Goal: Information Seeking & Learning: Learn about a topic

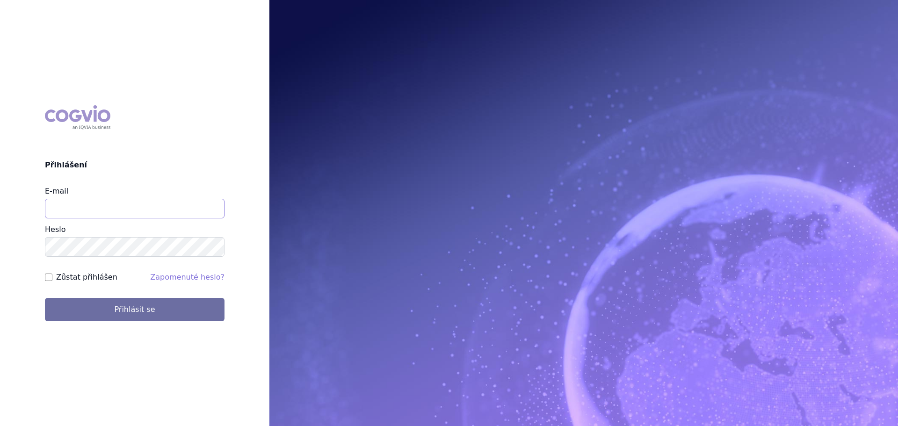
click at [101, 210] on input "E-mail" at bounding box center [135, 209] width 180 height 20
type input "veronika.damborska@vzp.cz"
click at [45, 298] on button "Přihlásit se" at bounding box center [135, 309] width 180 height 23
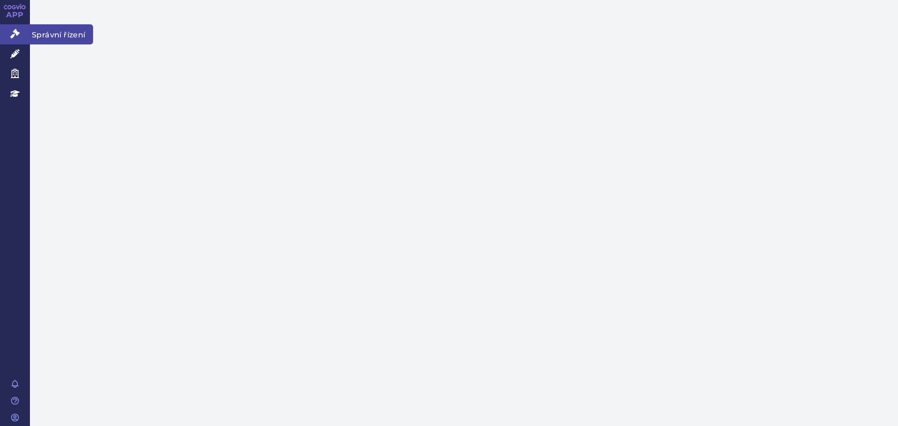
click at [21, 31] on link "Správní řízení" at bounding box center [15, 34] width 30 height 20
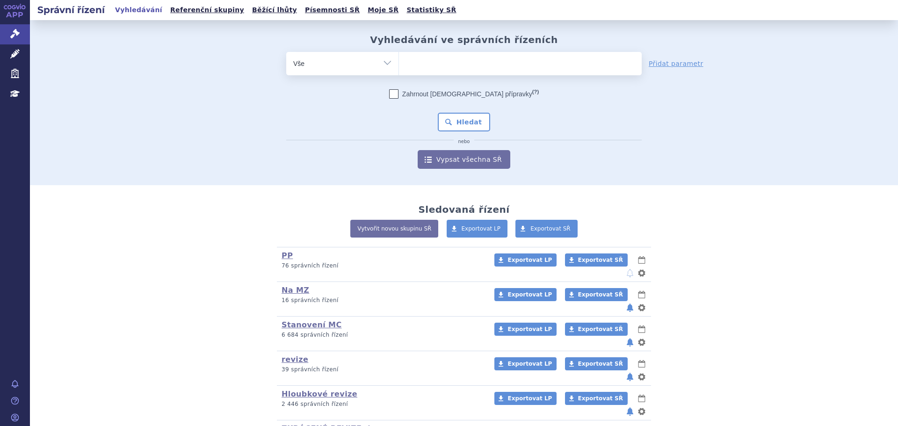
click at [510, 70] on ul at bounding box center [520, 62] width 243 height 20
click at [399, 70] on select at bounding box center [398, 62] width 0 height 23
type input "ke"
type input "kesi"
type input "kesim"
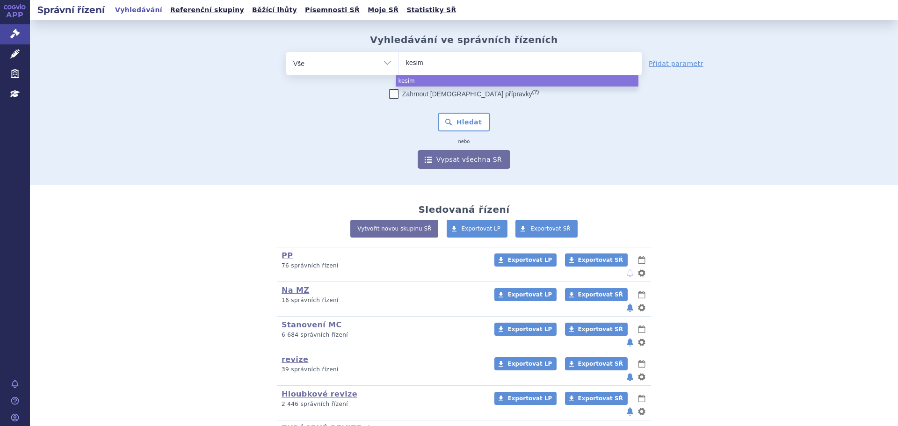
type input "kesimp"
type input "kesimpt"
type input "kesimpta"
select select "kesimpta"
click at [460, 115] on button "Hledat" at bounding box center [464, 122] width 53 height 19
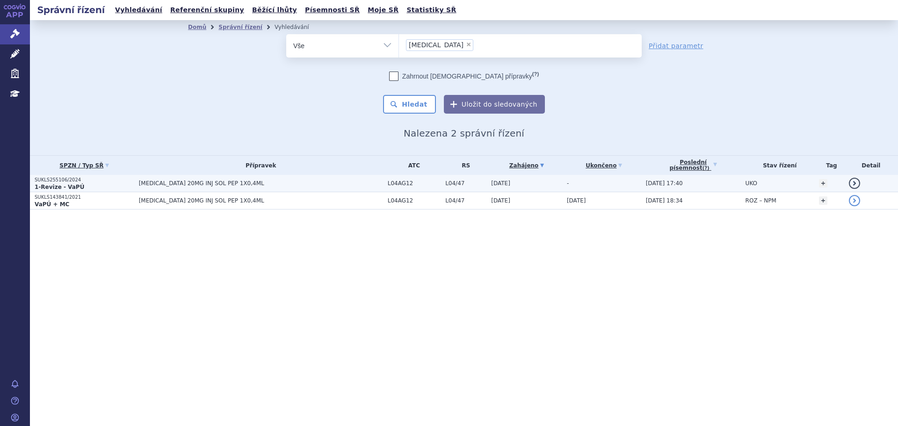
click at [329, 181] on span "KESIMPTA 20MG INJ SOL PEP 1X0,4ML" at bounding box center [256, 183] width 234 height 7
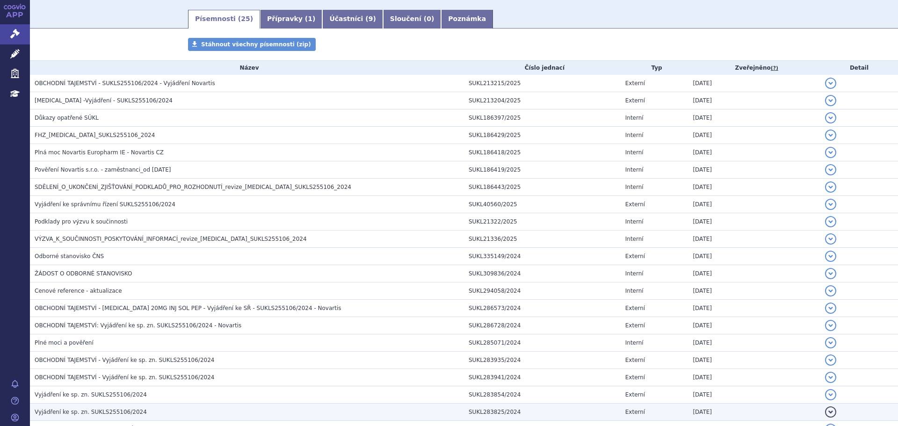
scroll to position [138, 0]
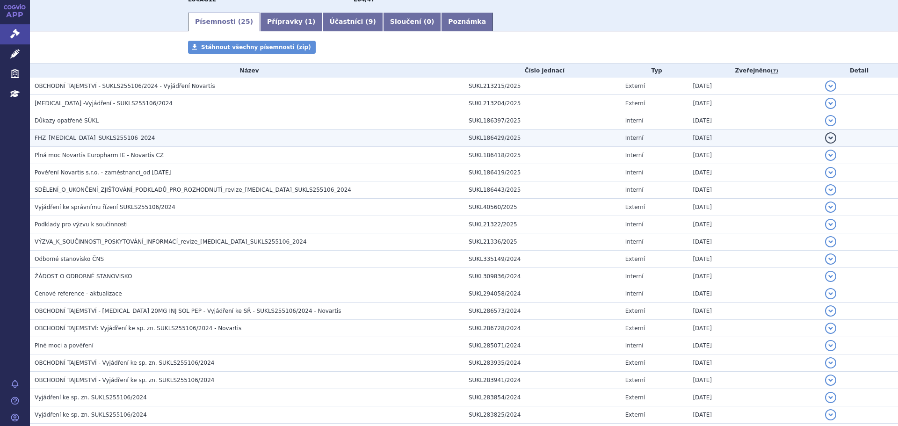
click at [82, 141] on span "FHZ_ofatumumab_SUKLS255106_2024" at bounding box center [95, 138] width 120 height 7
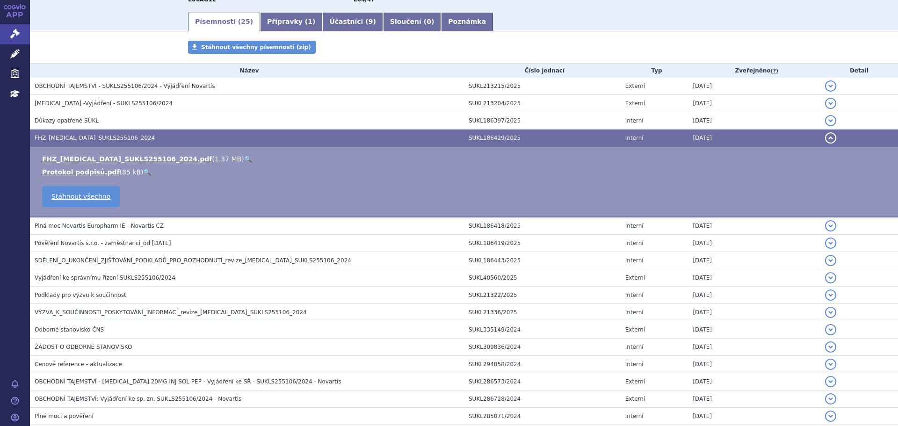
click at [244, 159] on link "🔍" at bounding box center [248, 158] width 8 height 7
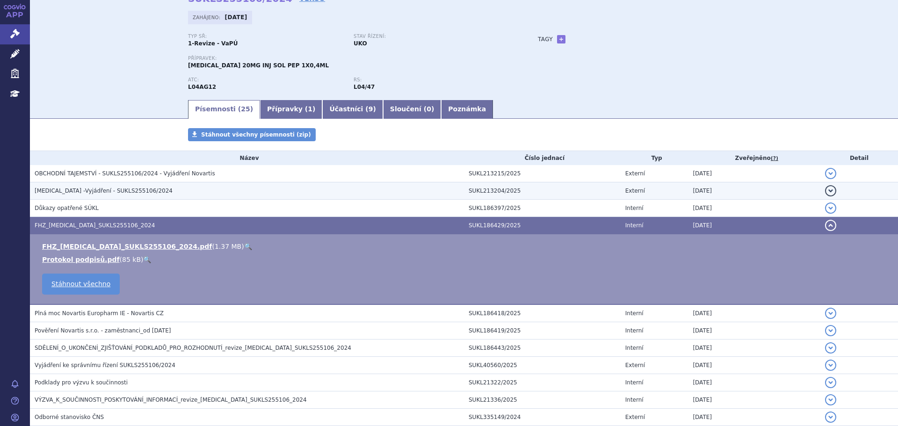
scroll to position [0, 0]
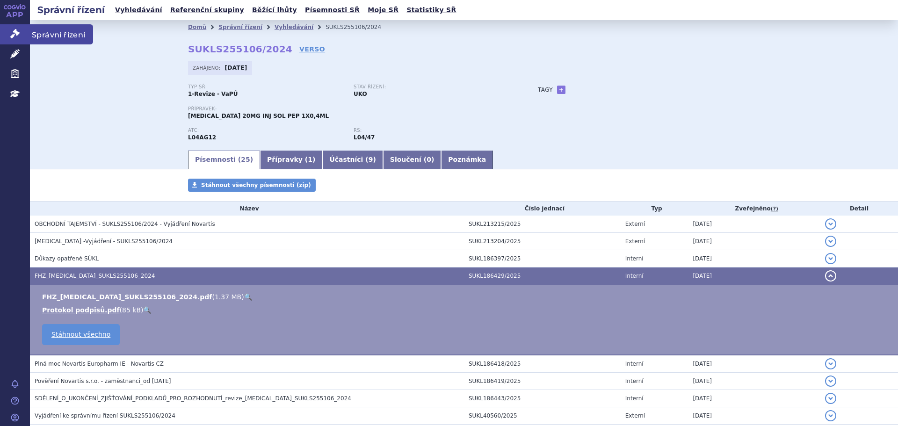
click at [18, 35] on icon at bounding box center [14, 33] width 9 height 9
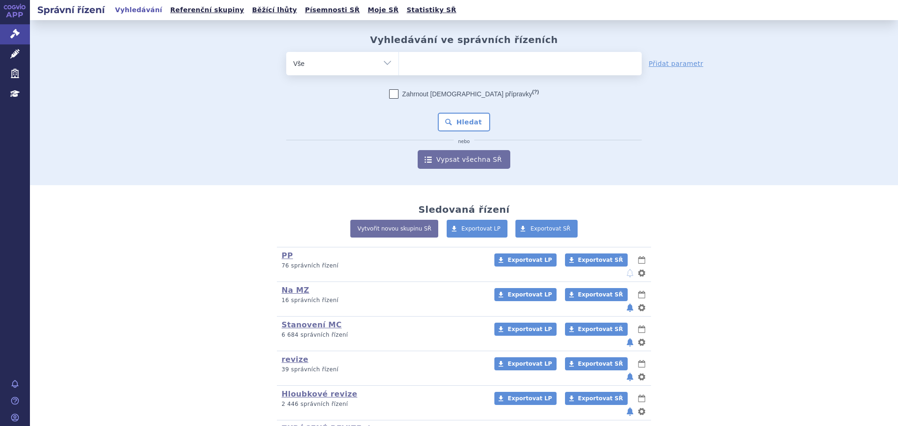
click at [448, 61] on ul at bounding box center [520, 62] width 243 height 20
click at [399, 61] on select at bounding box center [398, 62] width 0 height 23
paste input "okrelizumab"
type input "okrelizumab"
select select "okrelizumab"
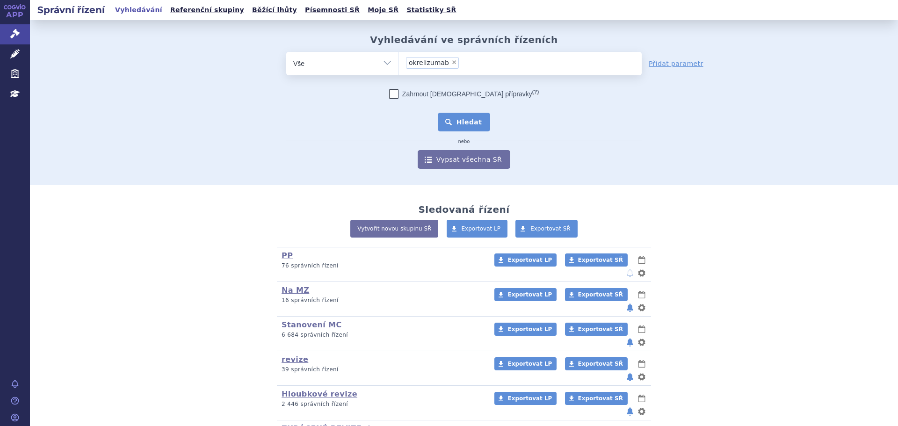
click at [453, 124] on button "Hledat" at bounding box center [464, 122] width 53 height 19
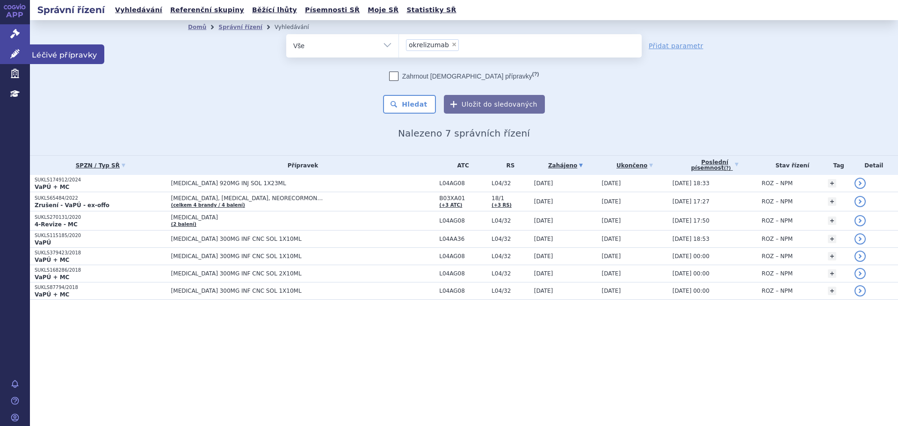
click at [17, 52] on icon at bounding box center [14, 53] width 9 height 9
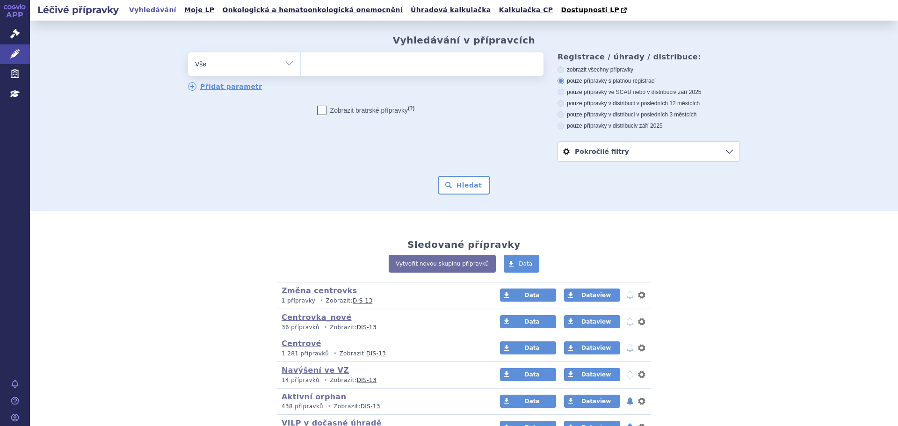
click at [323, 67] on ul at bounding box center [422, 62] width 243 height 20
click at [301, 67] on select at bounding box center [300, 63] width 0 height 23
type input "ke"
type input "kesi"
type input "kesim"
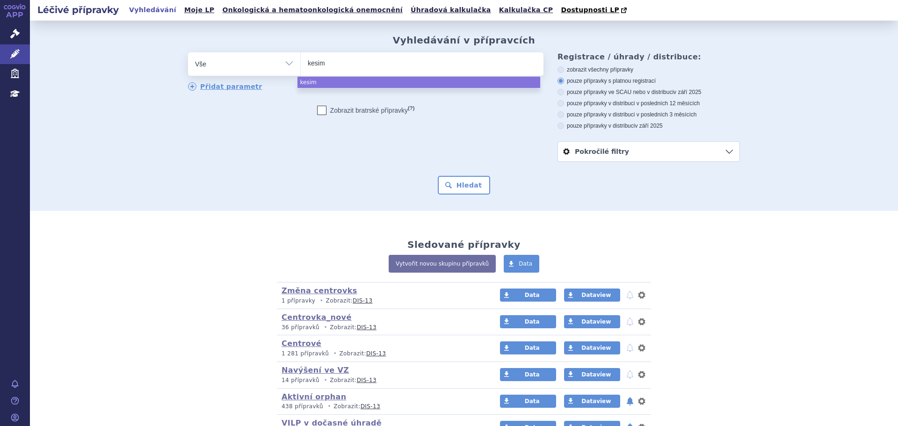
type input "kesimp"
type input "kesimpt"
type input "kesimpta"
select select "kesimpta"
click at [479, 190] on button "Hledat" at bounding box center [464, 185] width 53 height 19
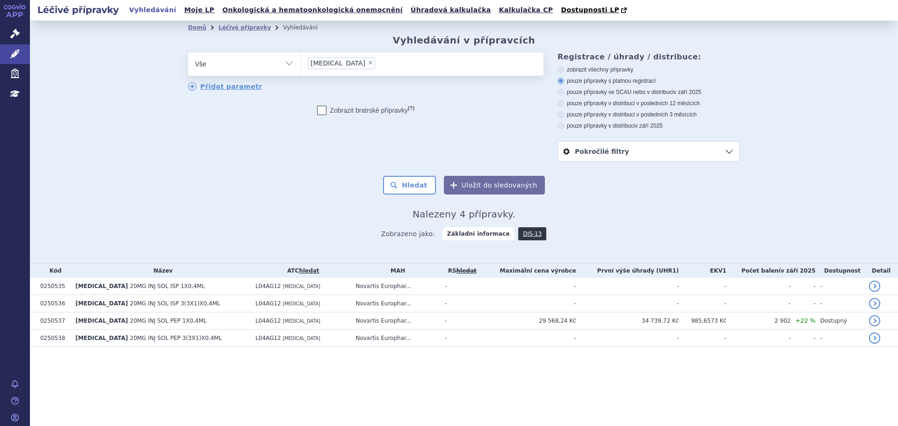
click at [368, 64] on span "×" at bounding box center [371, 63] width 6 height 6
click at [301, 64] on select "[MEDICAL_DATA]" at bounding box center [300, 63] width 0 height 23
select select
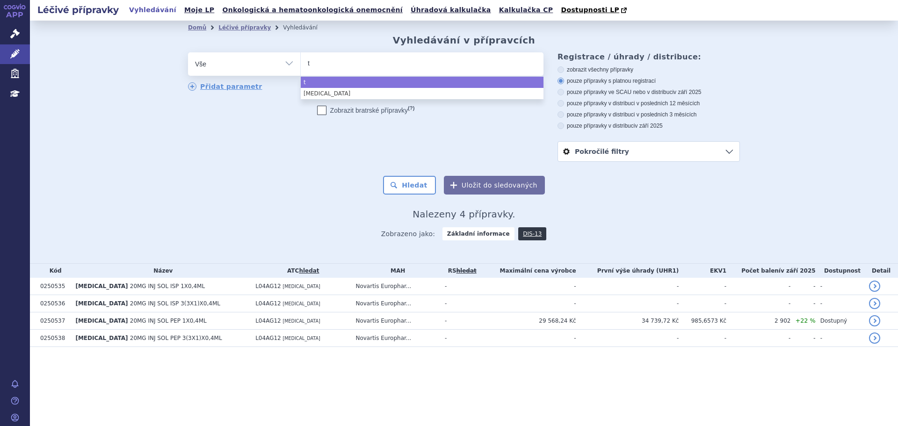
type input "ta"
type input "taf"
type input "tafi"
type input "tafin"
type input "tafinl"
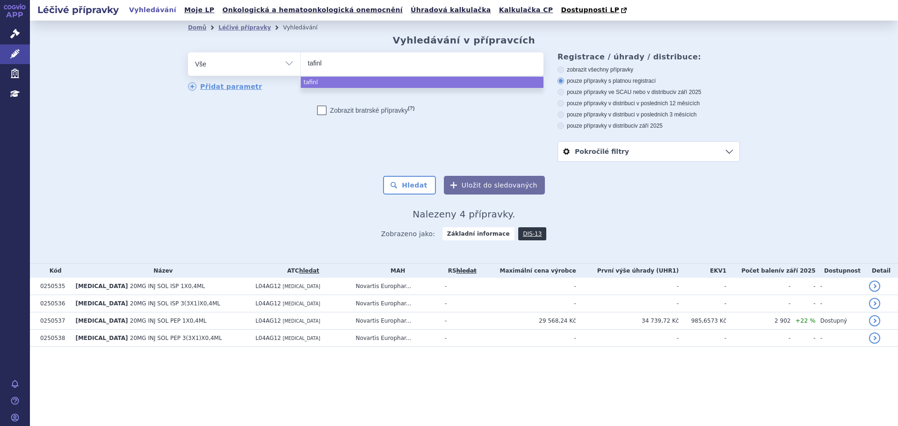
type input "tafinla"
type input "tafinlar"
select select "tafinlar"
click at [420, 190] on button "Hledat" at bounding box center [409, 185] width 53 height 19
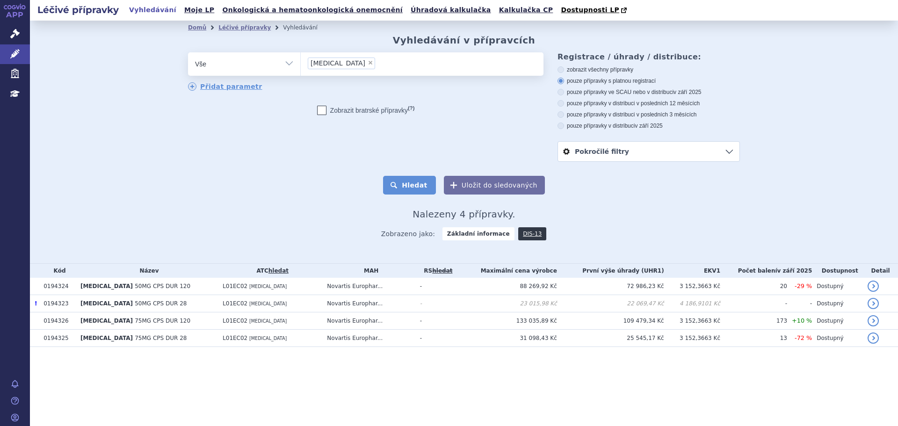
click at [410, 188] on button "Hledat" at bounding box center [409, 185] width 53 height 19
click at [242, 67] on select "Vše Přípravek/SUKL kód MAH VPOIS ATC/Aktivní látka Léková forma Síla" at bounding box center [244, 62] width 112 height 21
select select "filter-atc-group"
click at [188, 53] on select "Vše Přípravek/SUKL kód MAH VPOIS ATC/Aktivní látka Léková forma Síla" at bounding box center [244, 62] width 112 height 21
click at [371, 69] on ul at bounding box center [422, 62] width 243 height 20
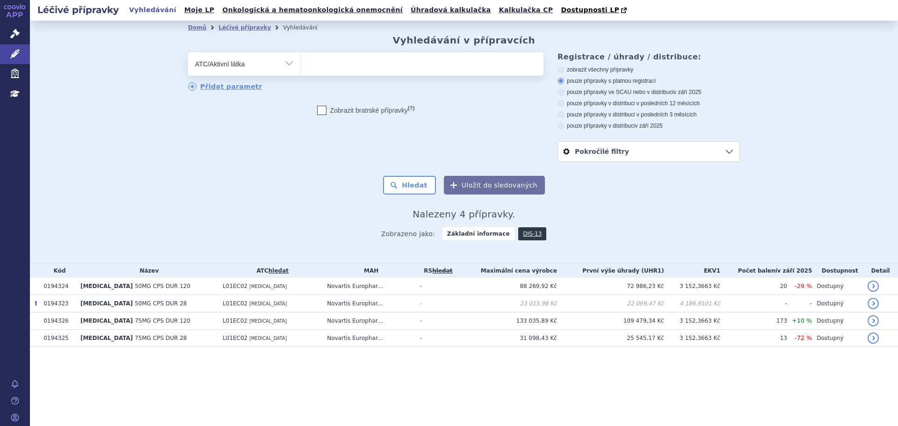
click at [301, 69] on select at bounding box center [300, 63] width 0 height 23
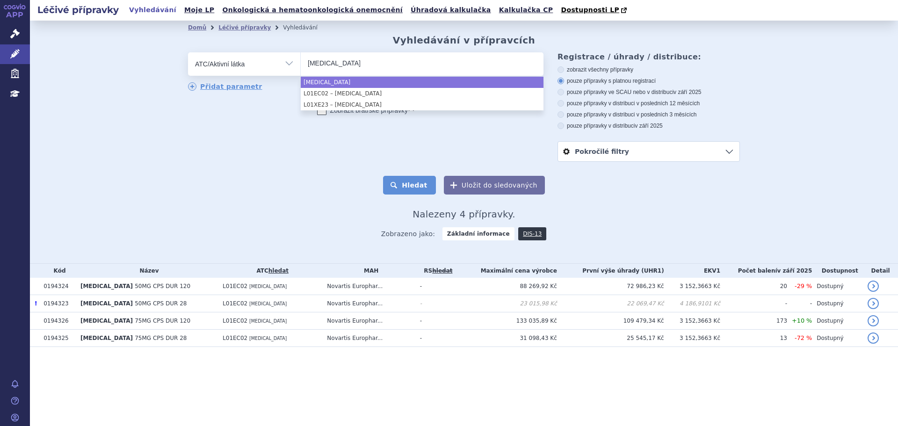
type input "[MEDICAL_DATA]"
select select "[MEDICAL_DATA]"
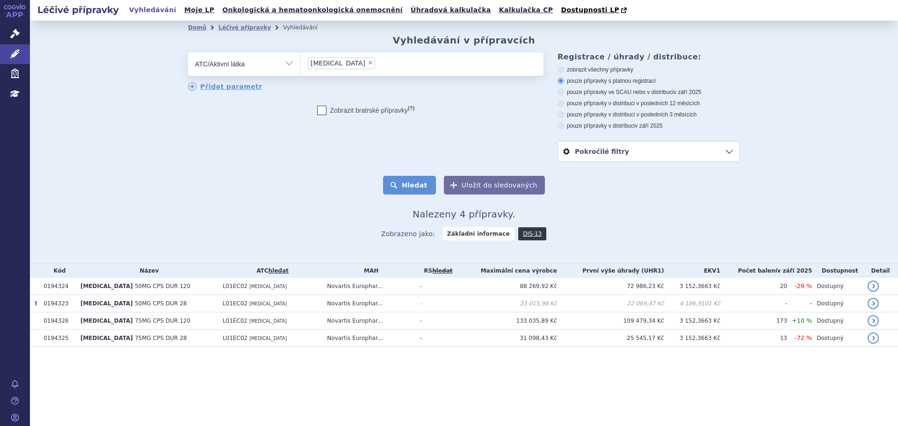
click at [420, 187] on button "Hledat" at bounding box center [409, 185] width 53 height 19
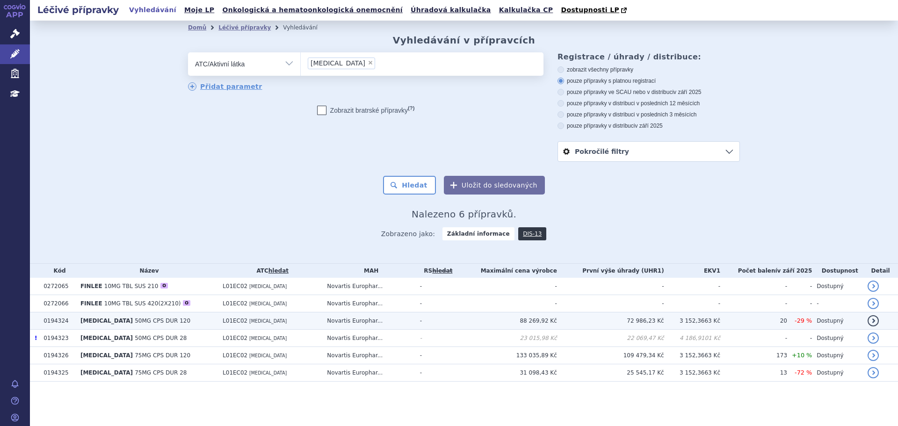
click at [415, 324] on td "Novartis Europhar..." at bounding box center [368, 320] width 93 height 17
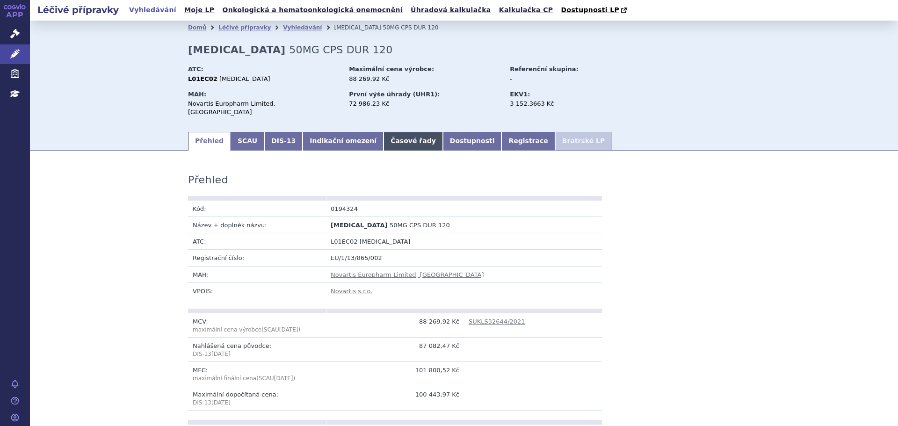
click at [391, 134] on link "Časové řady" at bounding box center [412, 141] width 59 height 19
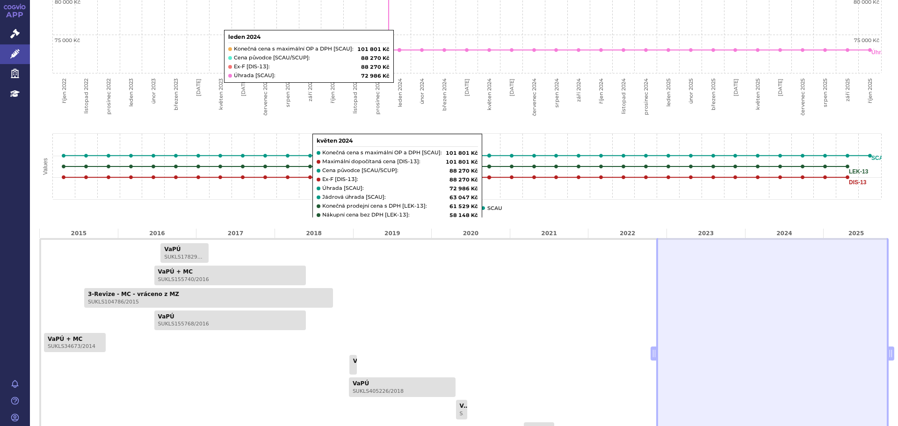
scroll to position [468, 0]
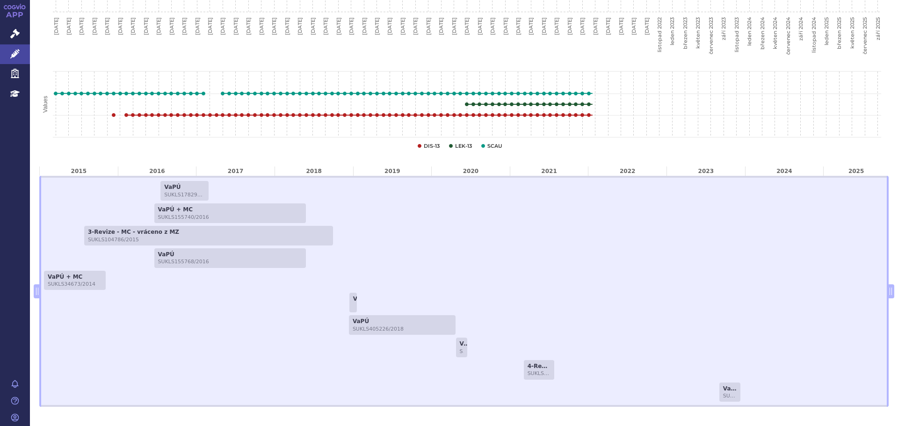
drag, startPoint x: 649, startPoint y: 282, endPoint x: 9, endPoint y: 254, distance: 640.4
click at [9, 254] on div "APP Správní řízení Léčivé přípravky Zdravotnické prostředky Education Notifikac…" at bounding box center [449, 213] width 898 height 426
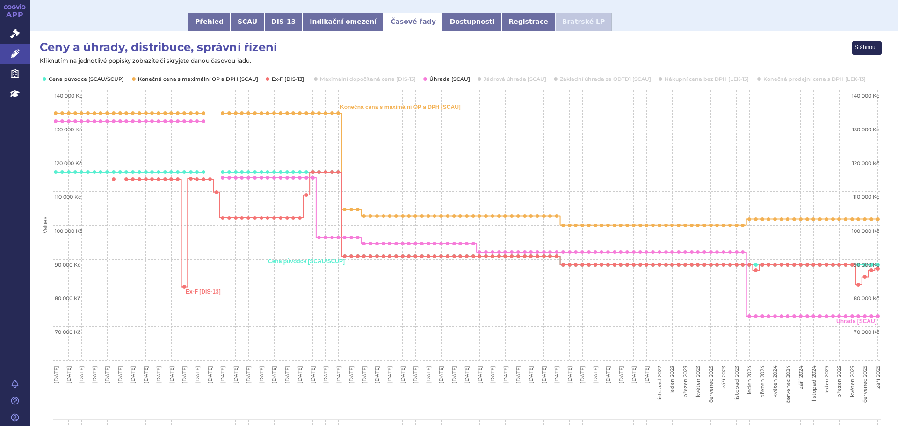
scroll to position [0, 0]
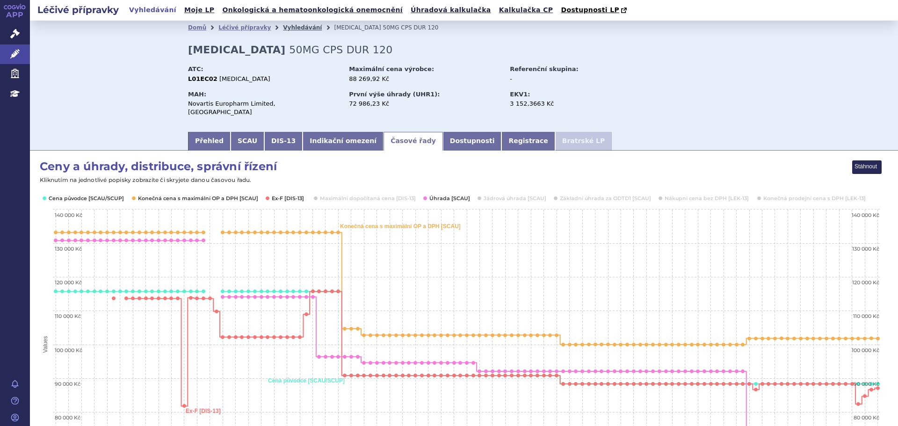
click at [283, 27] on link "Vyhledávání" at bounding box center [302, 27] width 39 height 7
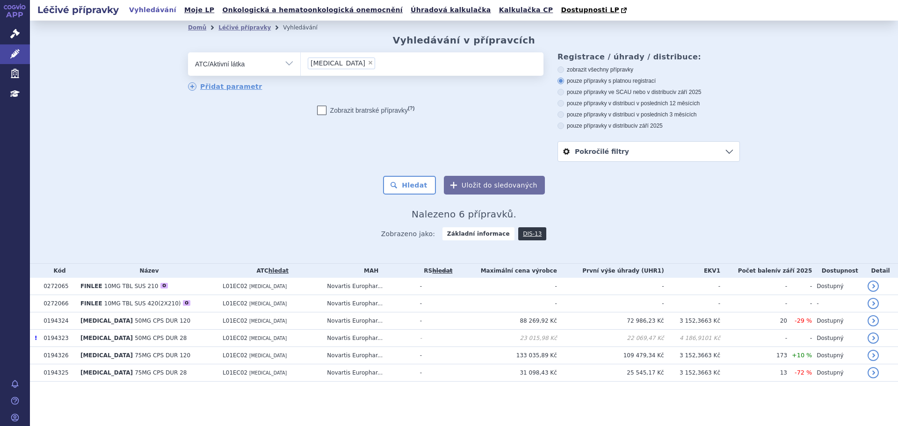
click at [368, 63] on span "×" at bounding box center [371, 63] width 6 height 6
click at [301, 63] on select "[MEDICAL_DATA]" at bounding box center [300, 63] width 0 height 23
select select
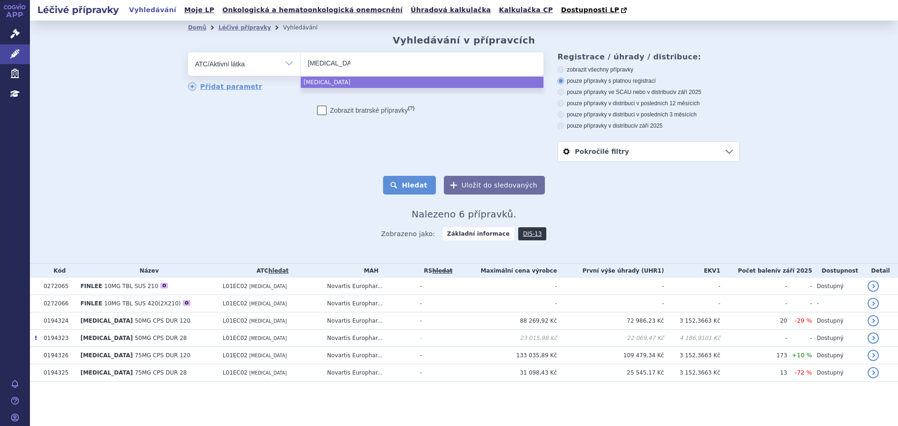
type input "[MEDICAL_DATA]"
click at [407, 186] on button "Hledat" at bounding box center [409, 185] width 53 height 19
select select "[MEDICAL_DATA]"
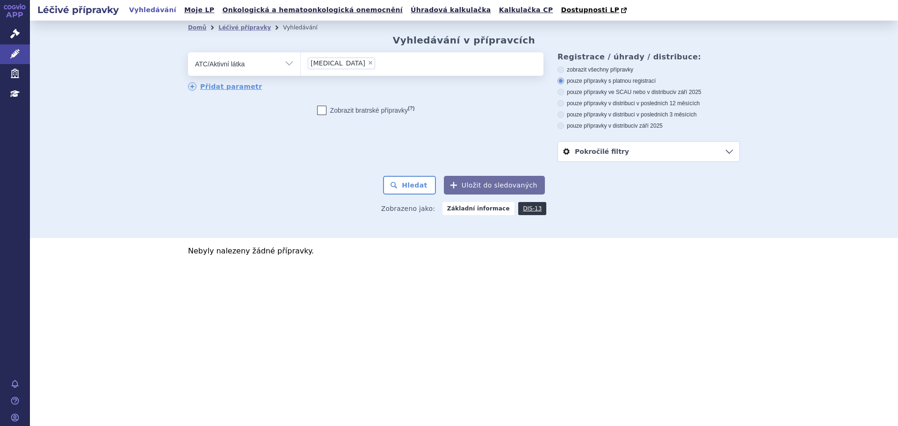
click at [220, 65] on select "Vše Přípravek/SUKL kód MAH VPOIS ATC/Aktivní látka Léková forma Síla" at bounding box center [244, 62] width 112 height 21
select select "filter-all"
click at [188, 53] on select "Vše Přípravek/SUKL kód MAH VPOIS ATC/Aktivní látka Léková forma Síla" at bounding box center [244, 62] width 112 height 21
click at [350, 71] on ul at bounding box center [422, 62] width 243 height 20
click at [301, 71] on select at bounding box center [300, 63] width 0 height 23
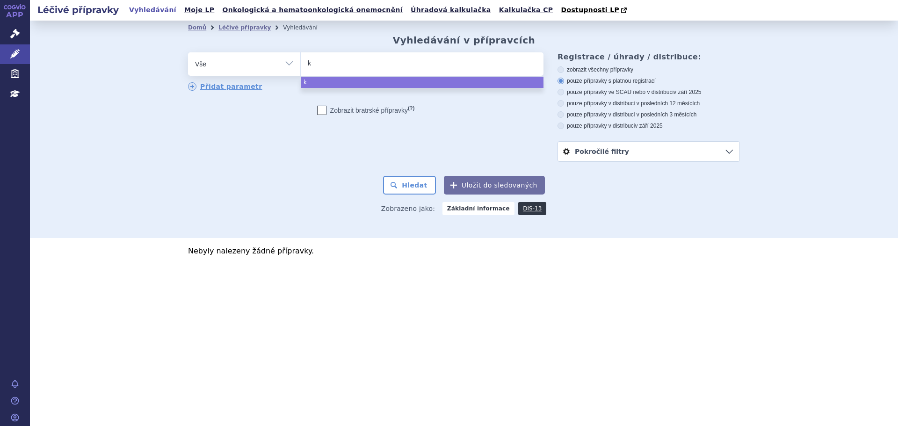
type input "ke"
type input "kes"
type input "kesi"
type input "kesim"
type input "kesimp"
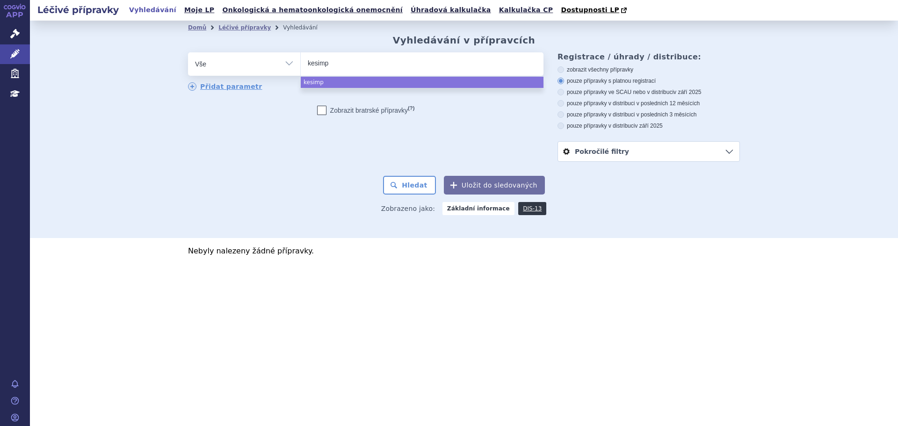
type input "kesimpt"
type input "kesimpta"
select select "kesimpta"
click at [399, 187] on button "Hledat" at bounding box center [409, 185] width 53 height 19
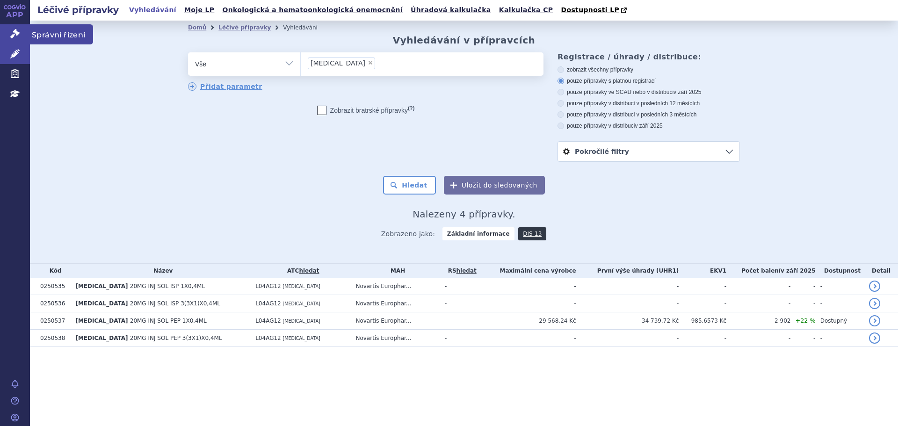
click at [15, 36] on icon at bounding box center [14, 33] width 9 height 9
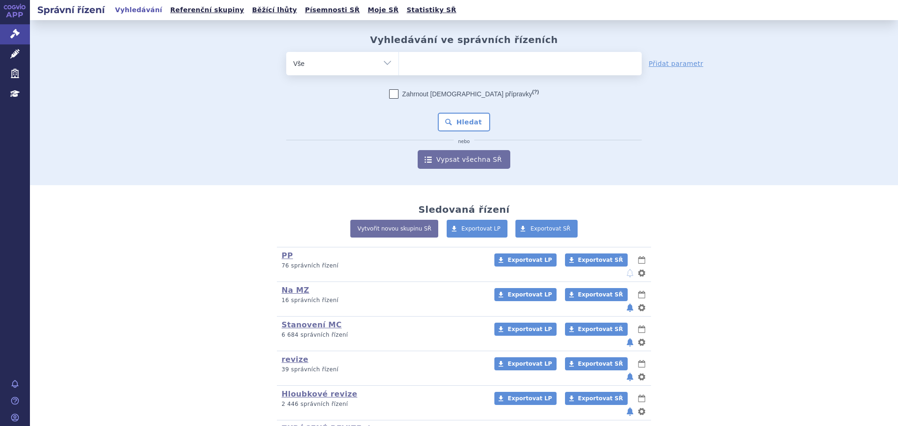
click at [472, 72] on span at bounding box center [520, 63] width 243 height 23
click at [399, 72] on select at bounding box center [398, 62] width 0 height 23
click at [479, 65] on ul at bounding box center [520, 62] width 243 height 20
click at [399, 65] on select at bounding box center [398, 62] width 0 height 23
type input "TA"
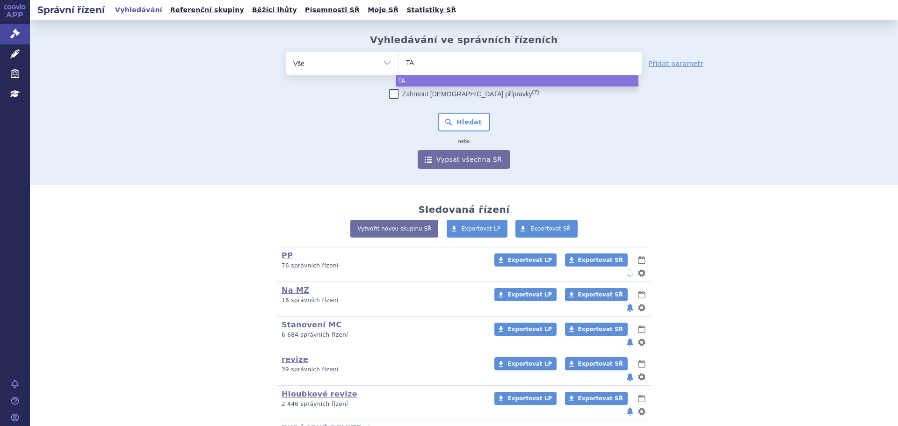
type input "TAF"
type input "TAFI"
type input "TAFIN"
type input "TAFINL"
type input "TAFINLAR"
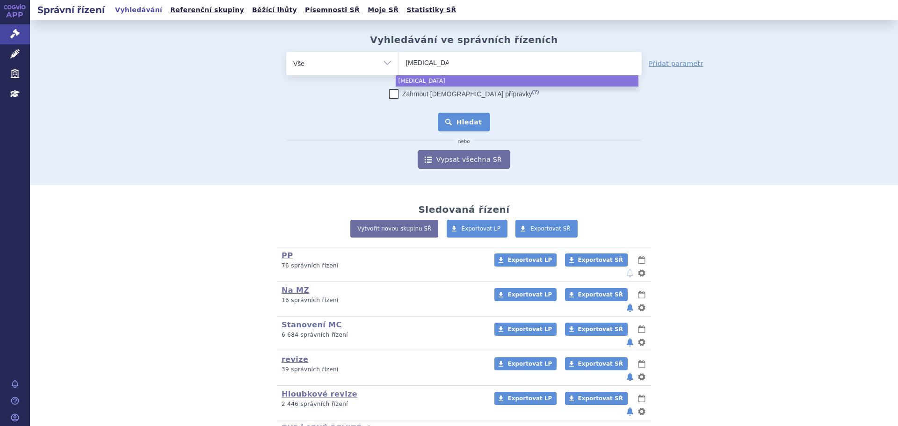
select select "TAFINLAR"
click at [474, 121] on button "Hledat" at bounding box center [464, 122] width 53 height 19
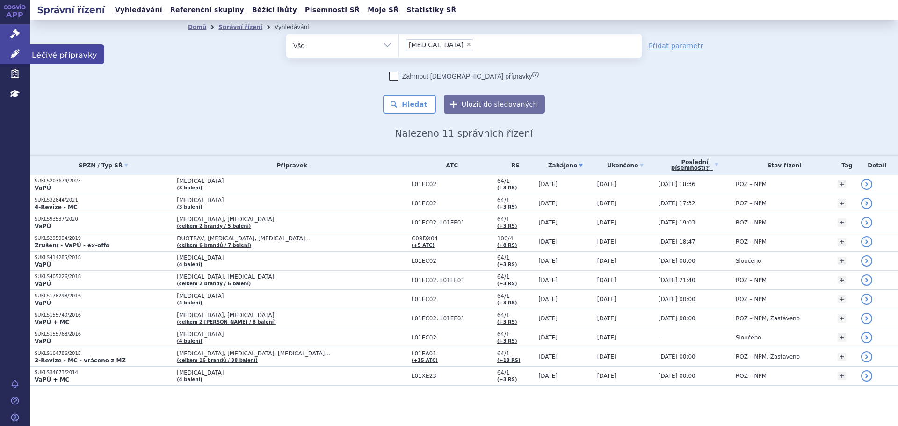
click at [19, 57] on icon at bounding box center [14, 53] width 9 height 9
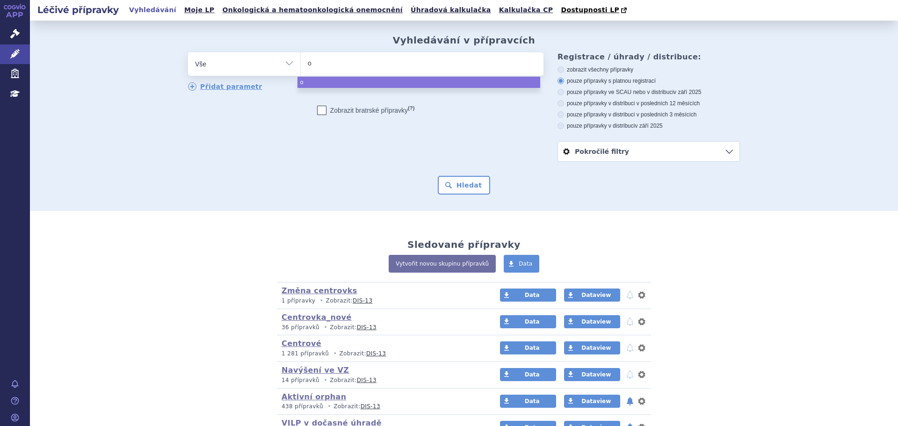
type input "oc"
type input "ocr"
type input "oc"
type input "ocr"
type input "ocre"
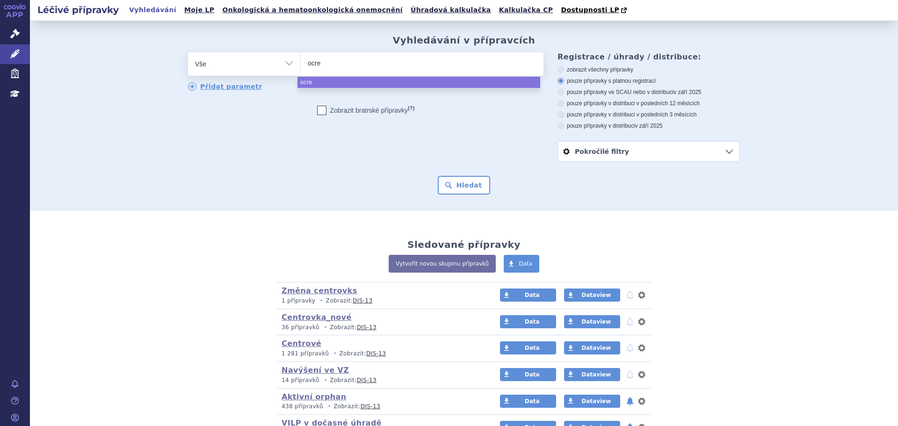
type input "ocrev"
type input "ocrevu"
type input "[MEDICAL_DATA]"
select select "ocrevus"
click at [467, 189] on button "Hledat" at bounding box center [464, 185] width 53 height 19
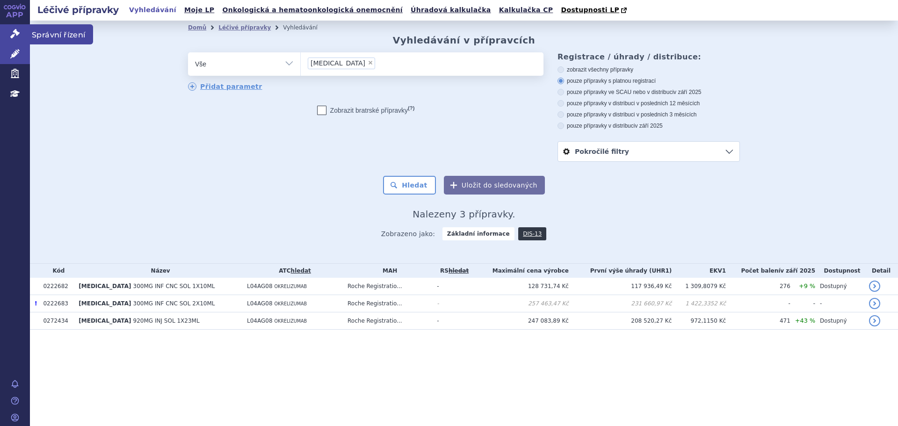
click at [20, 30] on link "Správní řízení" at bounding box center [15, 34] width 30 height 20
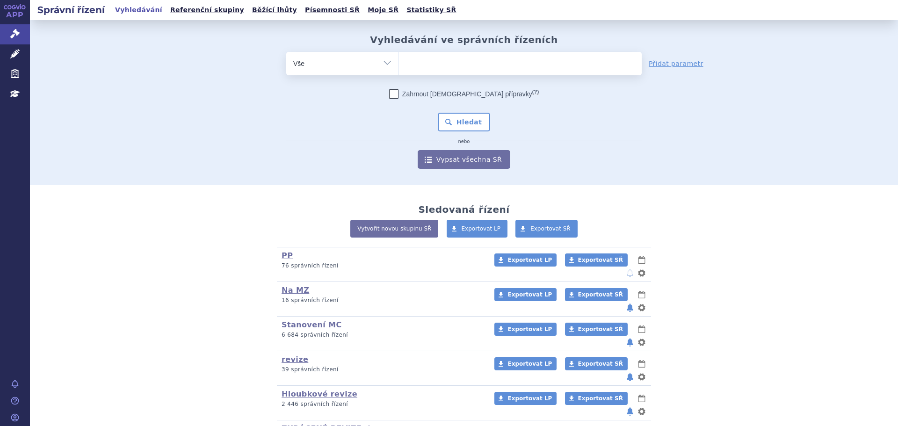
click at [422, 74] on span at bounding box center [520, 63] width 243 height 23
click at [399, 74] on select at bounding box center [398, 62] width 0 height 23
click at [432, 68] on ul at bounding box center [520, 62] width 243 height 20
click at [399, 68] on select at bounding box center [398, 62] width 0 height 23
type input "oc"
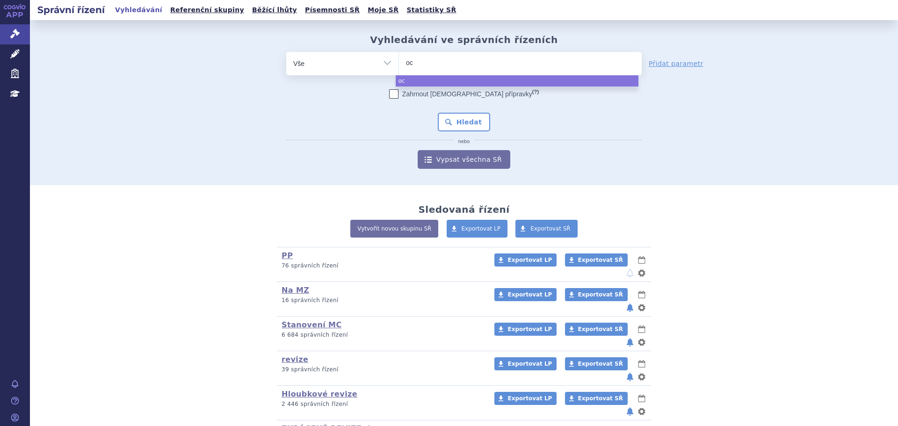
type input "ocr"
type input "ocre"
type input "ocrev"
type input "[MEDICAL_DATA]"
select select "[MEDICAL_DATA]"
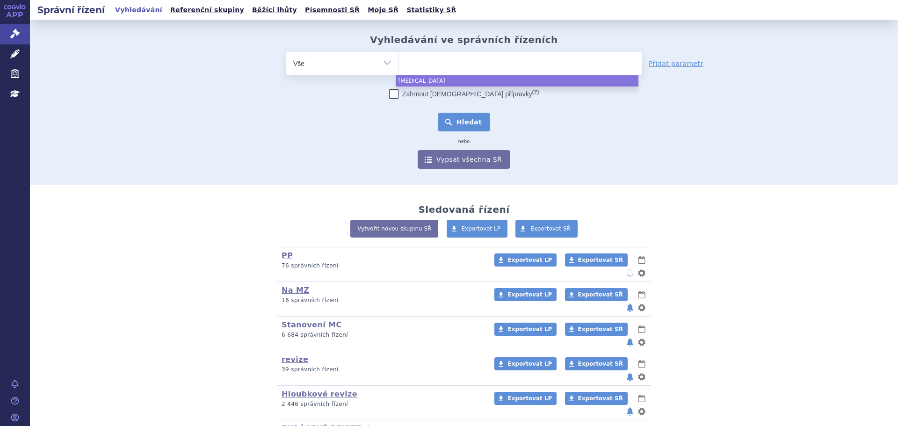
click at [465, 121] on button "Hledat" at bounding box center [464, 122] width 53 height 19
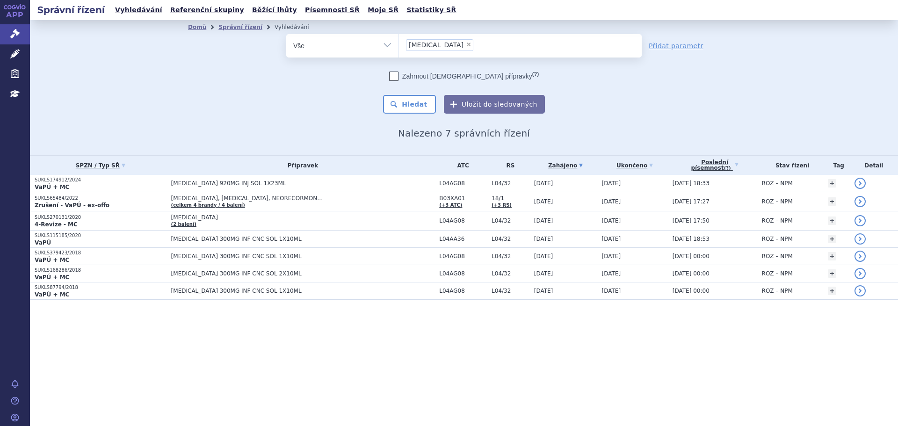
click at [448, 323] on section "Domů Správní řízení Vyhledávání Vyhledávání ve správních řízeních odstranit Vše" at bounding box center [464, 178] width 868 height 317
drag, startPoint x: 365, startPoint y: 38, endPoint x: 372, endPoint y: 37, distance: 7.2
click at [368, 38] on select "Vše Spisová značka Typ SŘ Přípravek/SUKL kód Účastník/Držitel" at bounding box center [342, 44] width 112 height 21
select select "filter-reference-group"
click at [286, 34] on select "Vše Spisová značka Typ SŘ Přípravek/SUKL kód Účastník/Držitel" at bounding box center [342, 44] width 112 height 21
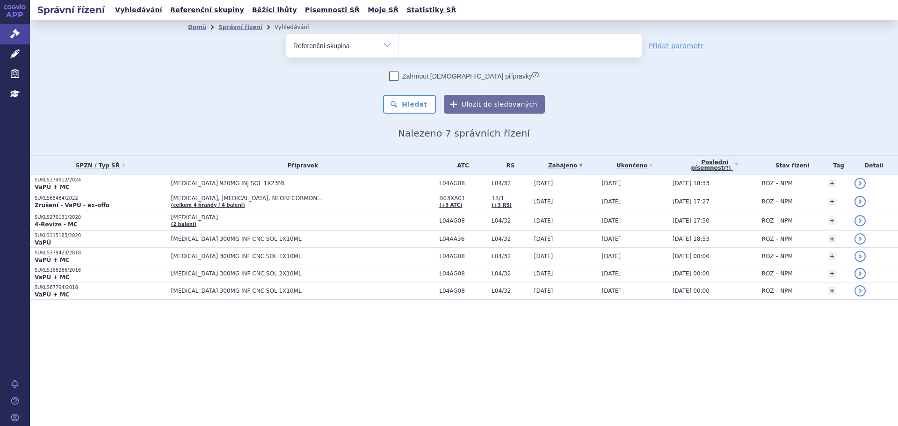
click at [458, 49] on ul at bounding box center [520, 44] width 243 height 20
click at [399, 49] on select at bounding box center [398, 45] width 0 height 23
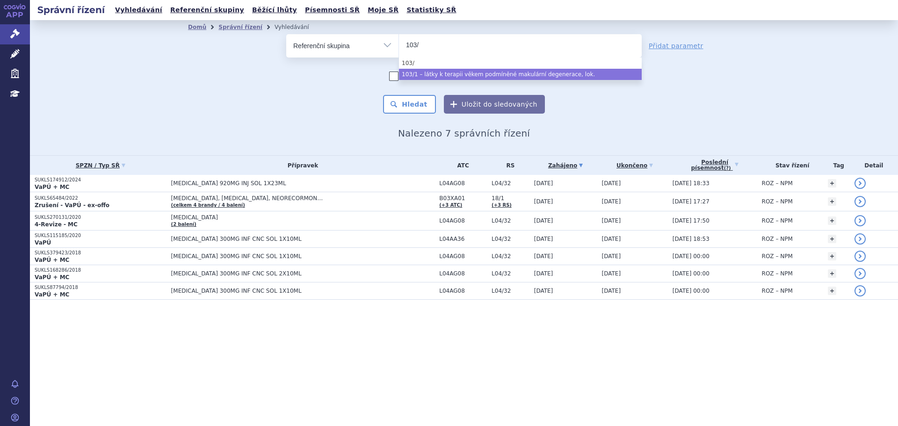
type input "103/"
select select "826ba73b-c3b0-4b11-87f9-a0145bbaf310"
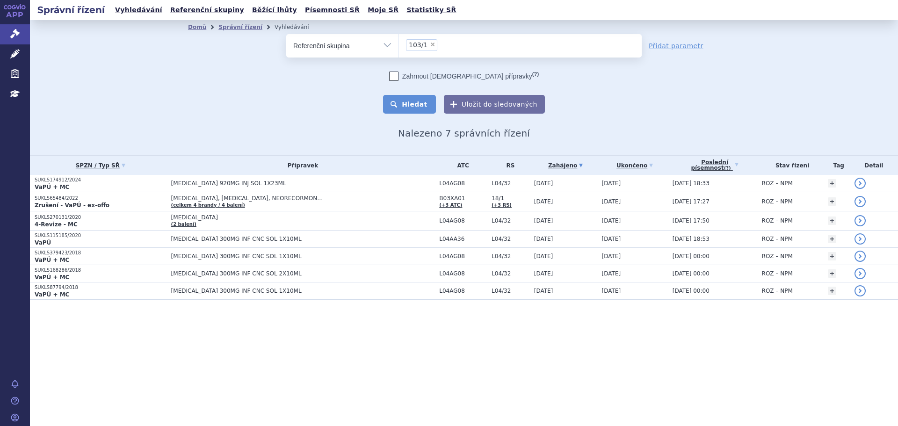
click at [426, 101] on button "Hledat" at bounding box center [409, 104] width 53 height 19
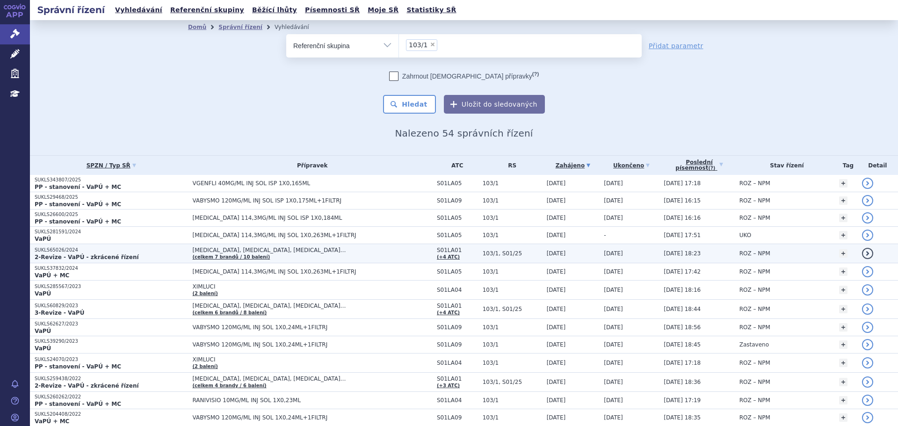
click at [116, 255] on strong "2-Revize - VaPÚ - zkrácené řízení" at bounding box center [87, 257] width 104 height 7
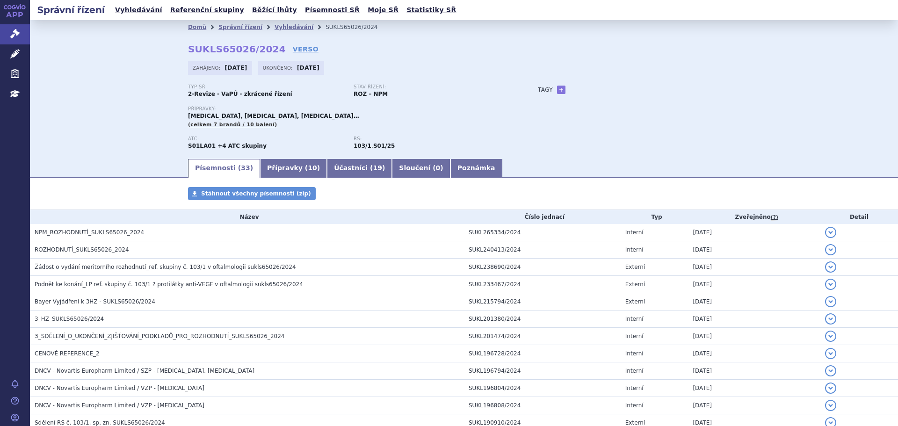
scroll to position [234, 0]
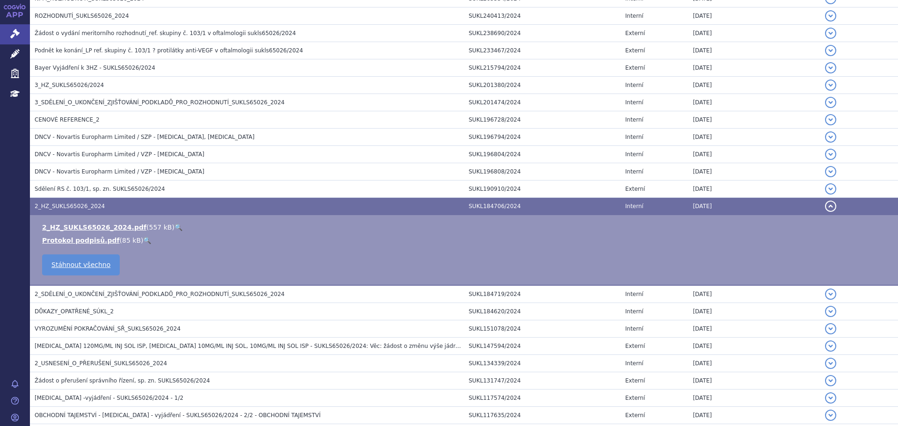
click at [174, 226] on link "🔍" at bounding box center [178, 227] width 8 height 7
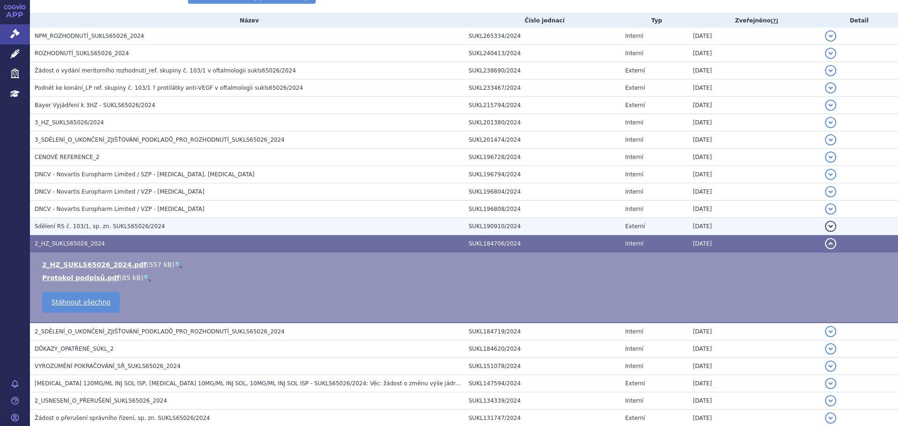
scroll to position [140, 0]
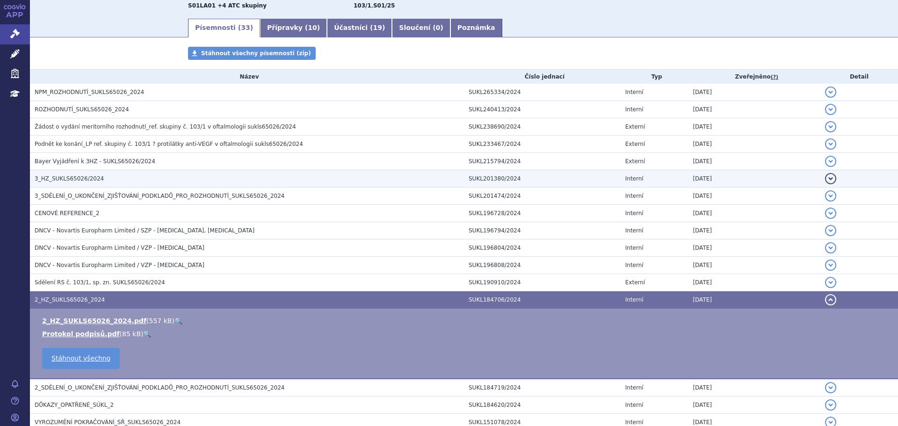
click at [94, 179] on span "3_HZ_SUKLS65026/2024" at bounding box center [69, 178] width 69 height 7
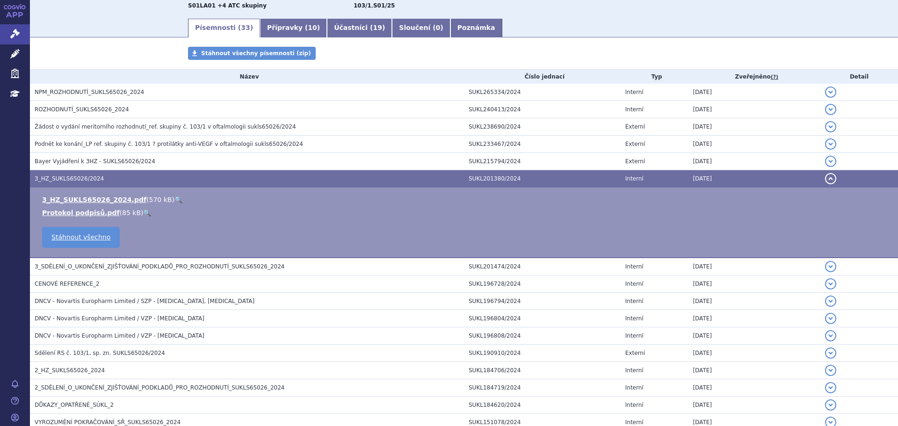
click at [174, 199] on link "🔍" at bounding box center [178, 199] width 8 height 7
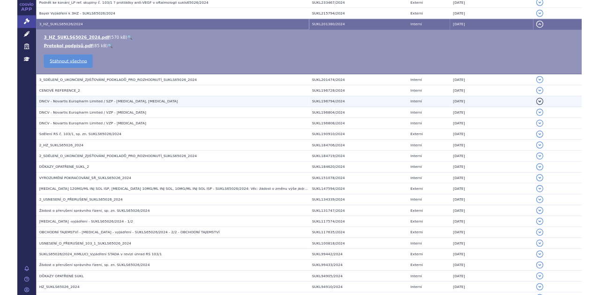
scroll to position [281, 0]
